Goal: Check status: Check status

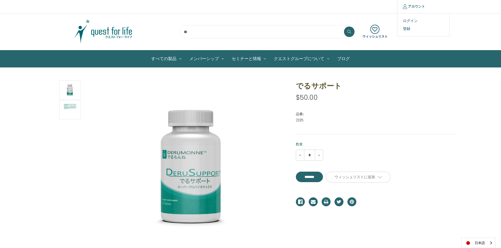
click at [415, 7] on link "アカウント" at bounding box center [413, 6] width 33 height 13
click at [414, 22] on link "ログイン" at bounding box center [423, 21] width 52 height 8
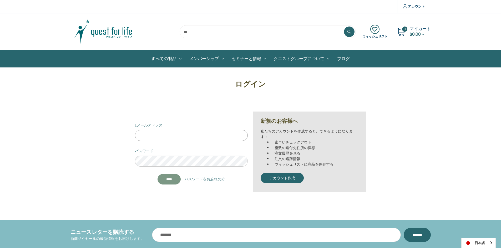
type input "**********"
click at [169, 182] on input "*******" at bounding box center [168, 179] width 23 height 11
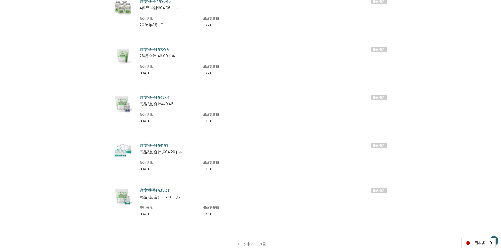
scroll to position [237, 0]
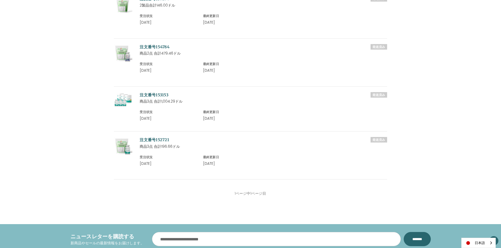
click at [157, 139] on link "注文番号152721" at bounding box center [154, 139] width 29 height 5
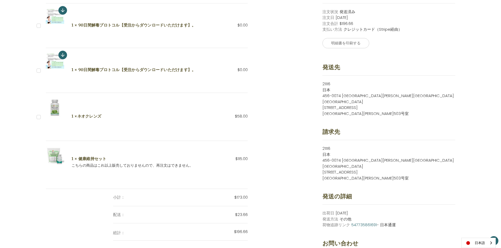
scroll to position [131, 0]
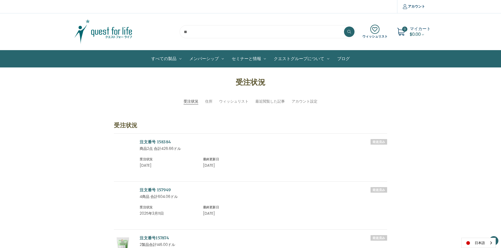
scroll to position [239, 0]
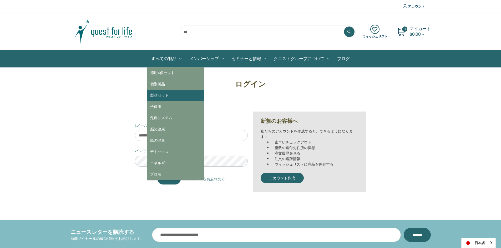
click at [170, 96] on link "製品セット" at bounding box center [175, 95] width 57 height 11
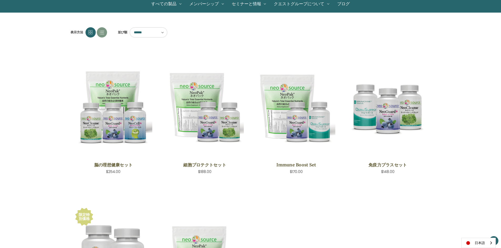
scroll to position [4, 0]
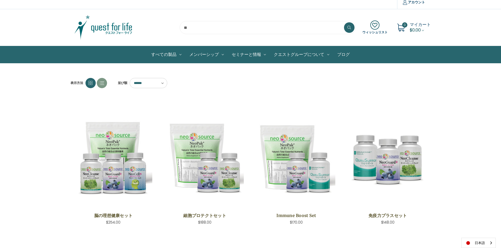
click at [334, 51] on link "ブログ" at bounding box center [343, 54] width 21 height 17
